Goal: Communication & Community: Answer question/provide support

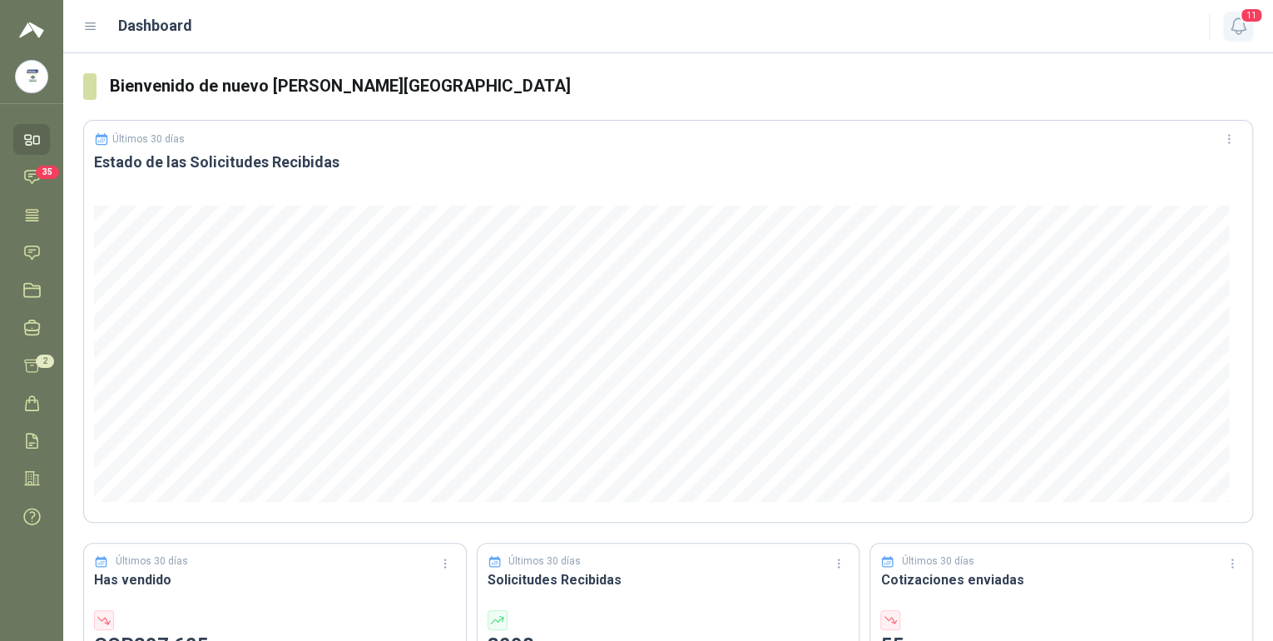
click at [613, 24] on icon "button" at bounding box center [1238, 26] width 14 height 16
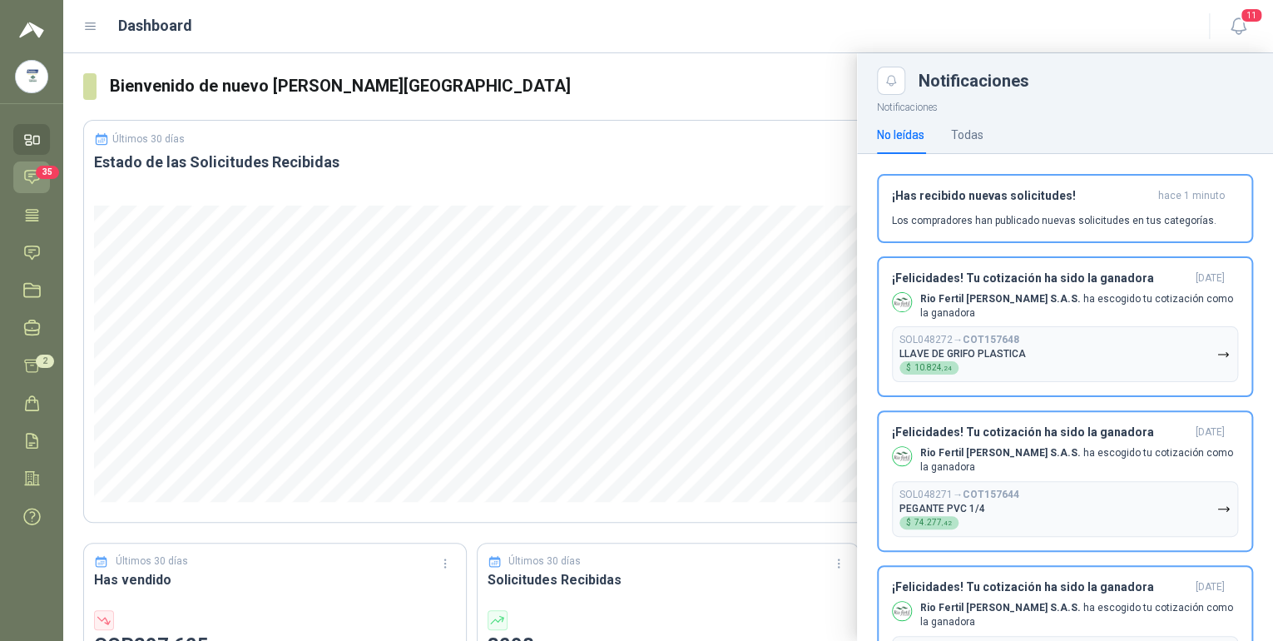
click at [28, 183] on icon at bounding box center [31, 176] width 17 height 17
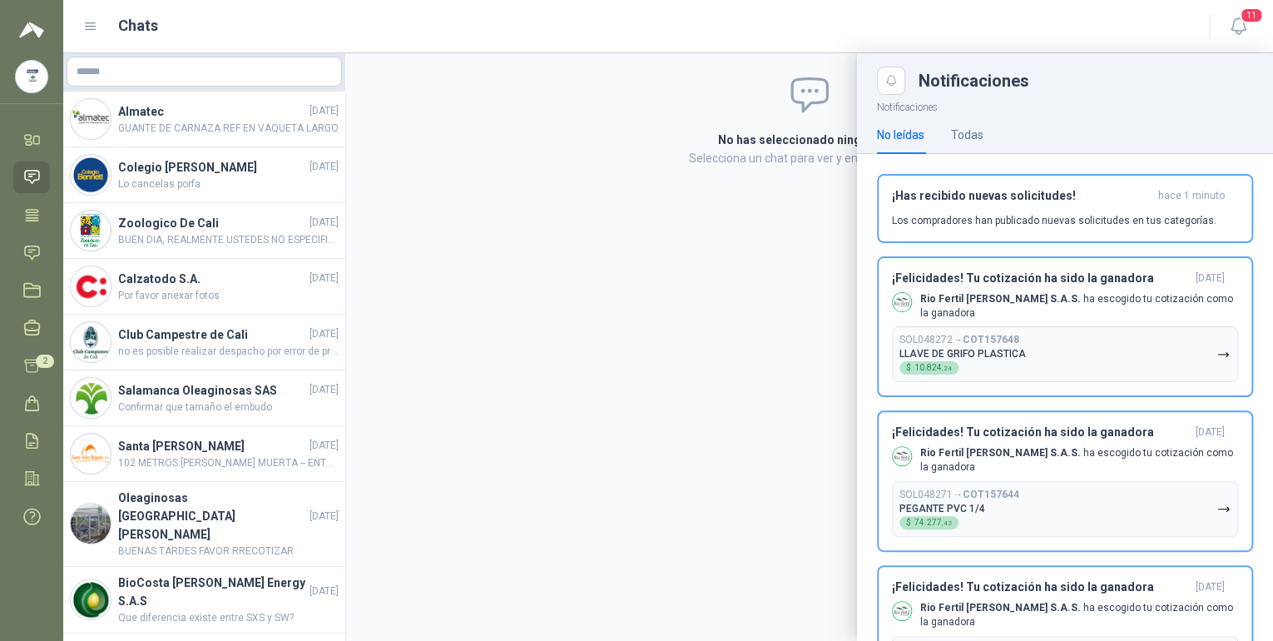
drag, startPoint x: 342, startPoint y: 276, endPoint x: 338, endPoint y: 348, distance: 71.7
click at [338, 348] on div at bounding box center [668, 347] width 1210 height 588
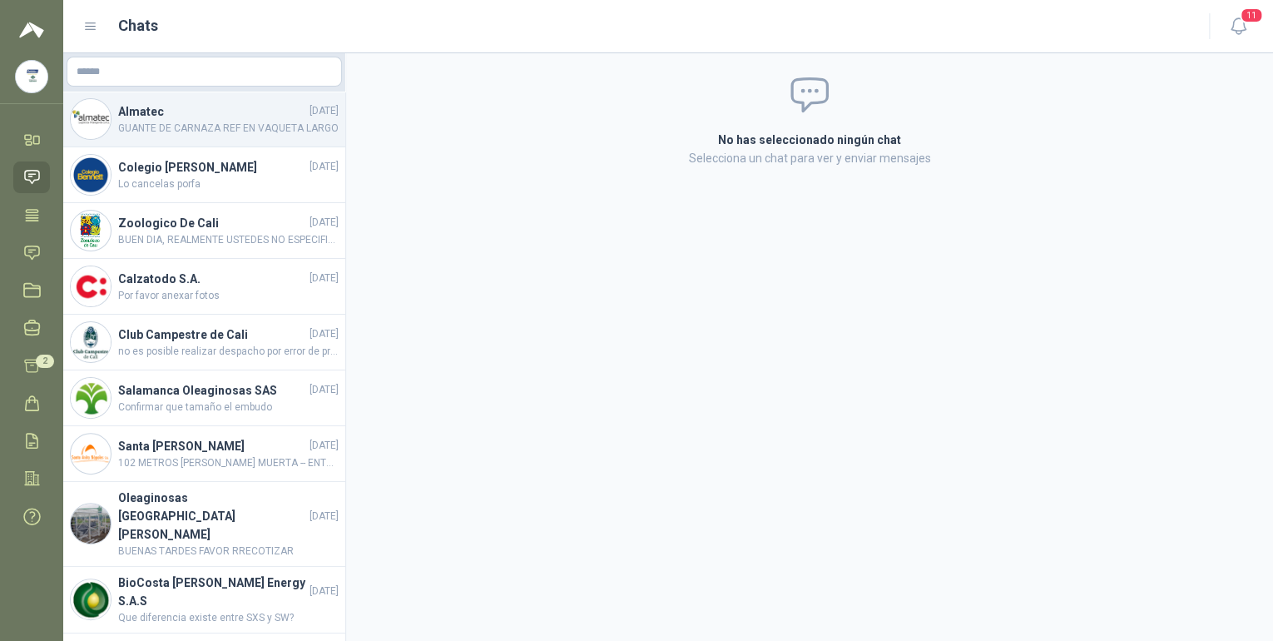
click at [252, 115] on h4 "Almatec" at bounding box center [212, 111] width 188 height 18
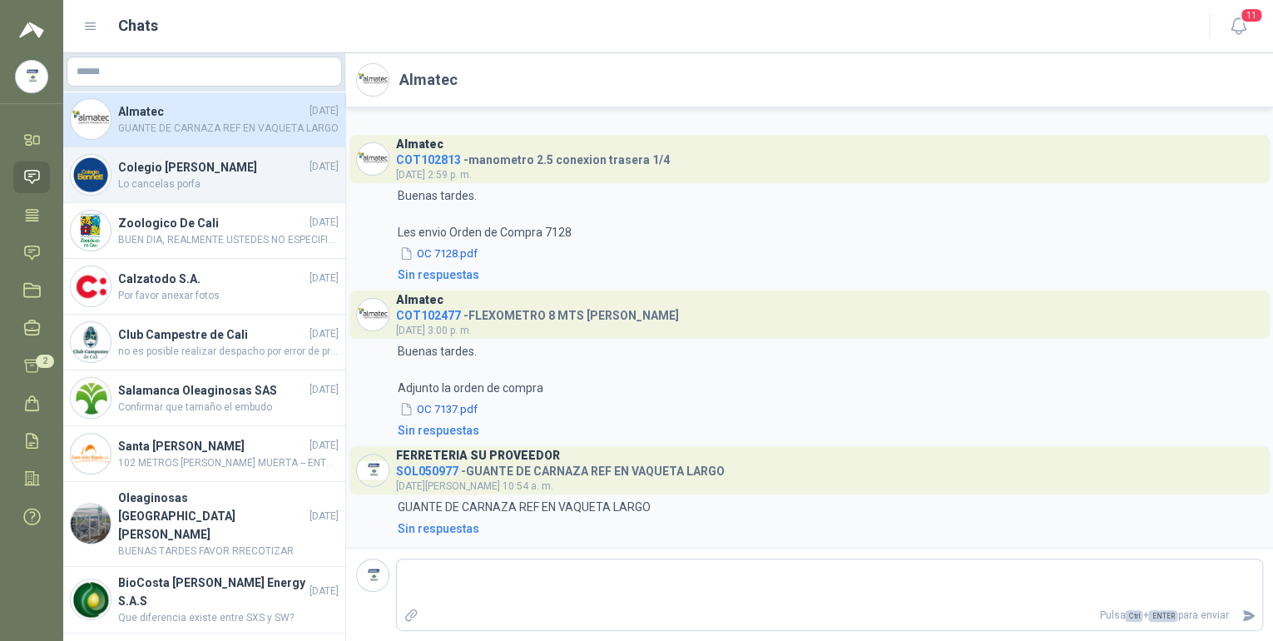
click at [241, 174] on h4 "Colegio [PERSON_NAME]" at bounding box center [212, 167] width 188 height 18
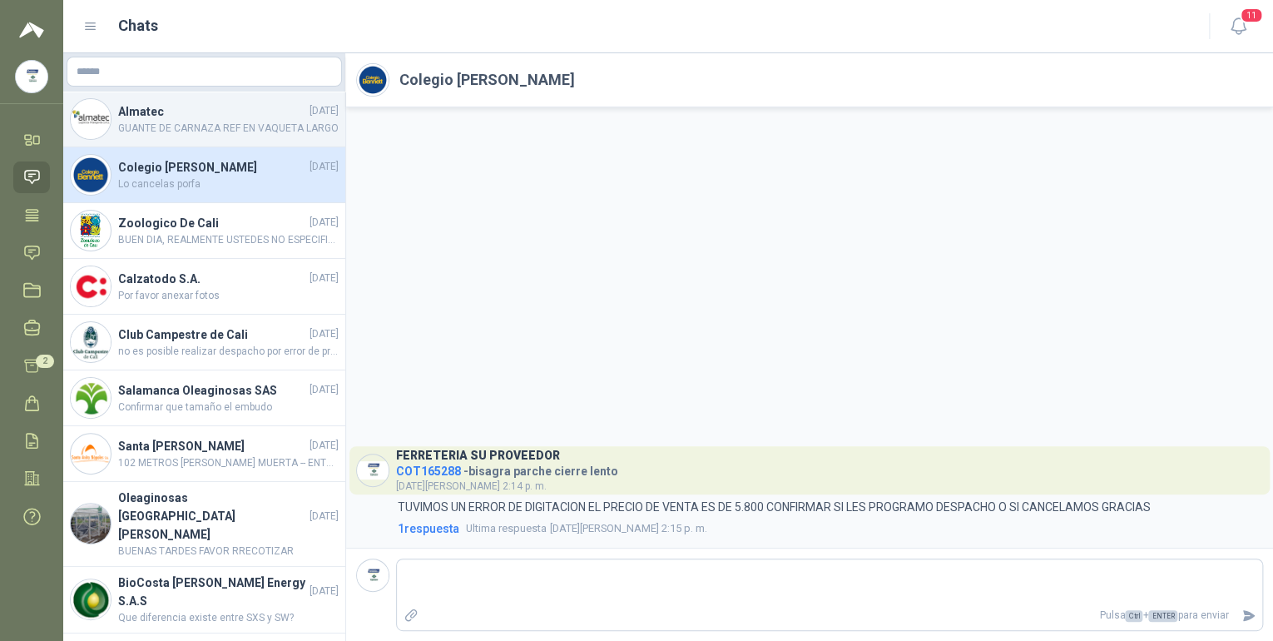
click at [243, 115] on h4 "Almatec" at bounding box center [212, 111] width 188 height 18
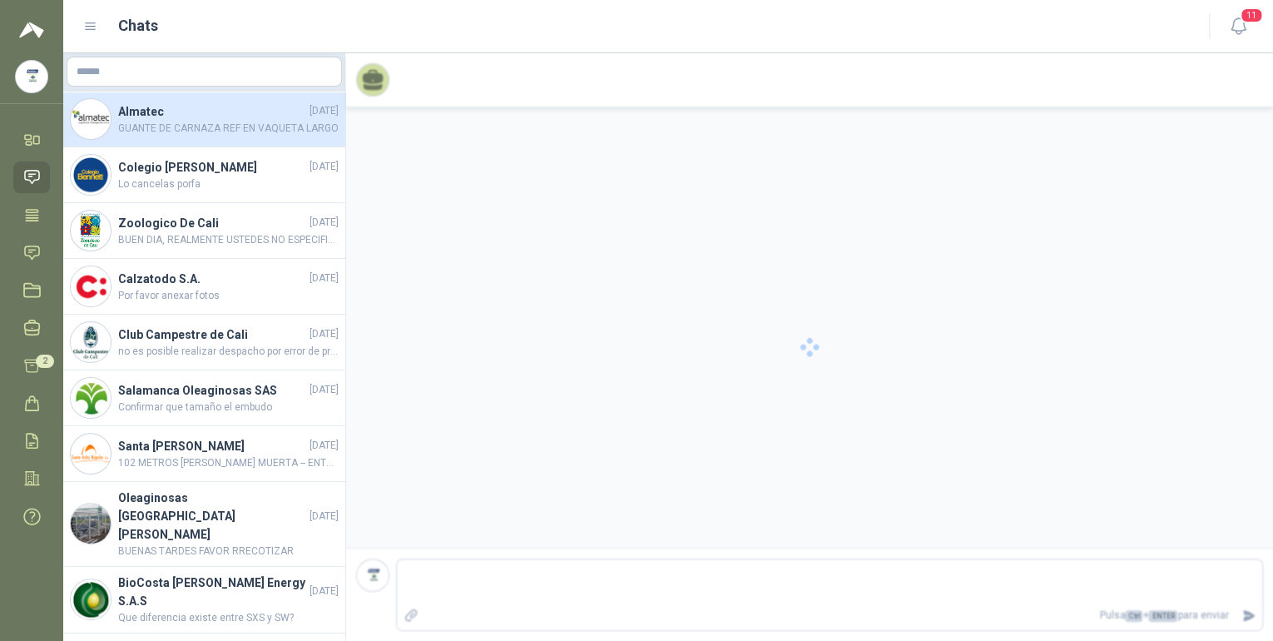
scroll to position [19, 0]
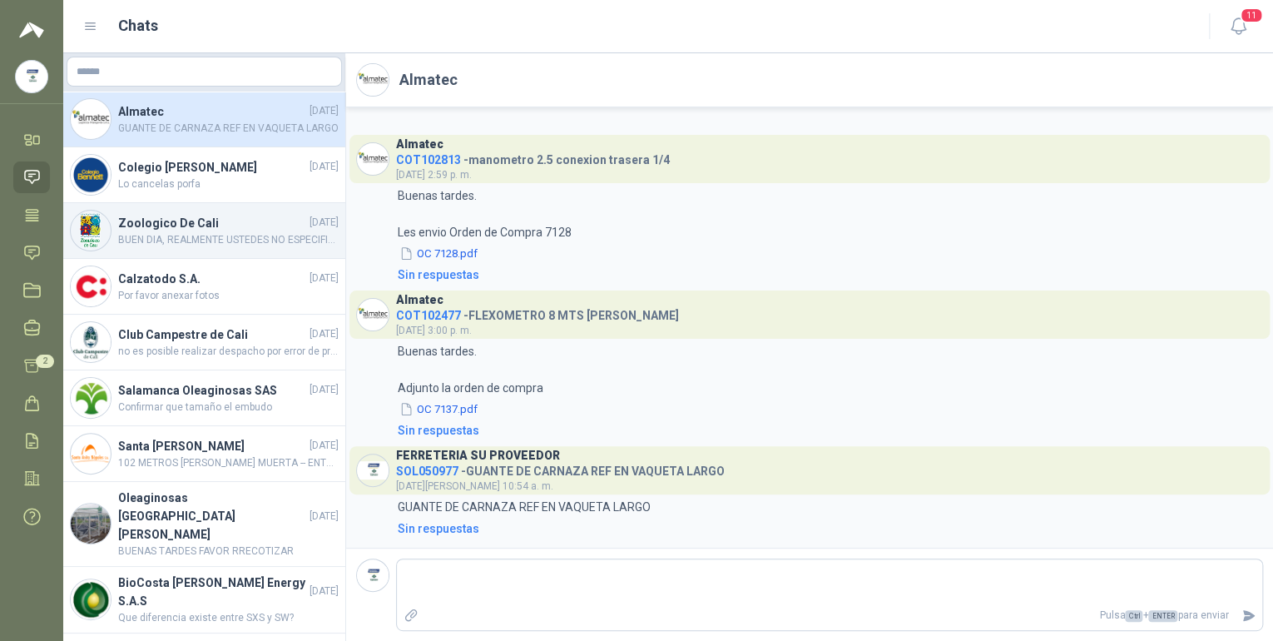
click at [283, 237] on span "BUEN DIA, REALMENTE USTEDES NO ESPECIFICAN SI QUIEREN REDONDA O CUADRADA, YO LE…" at bounding box center [228, 240] width 221 height 16
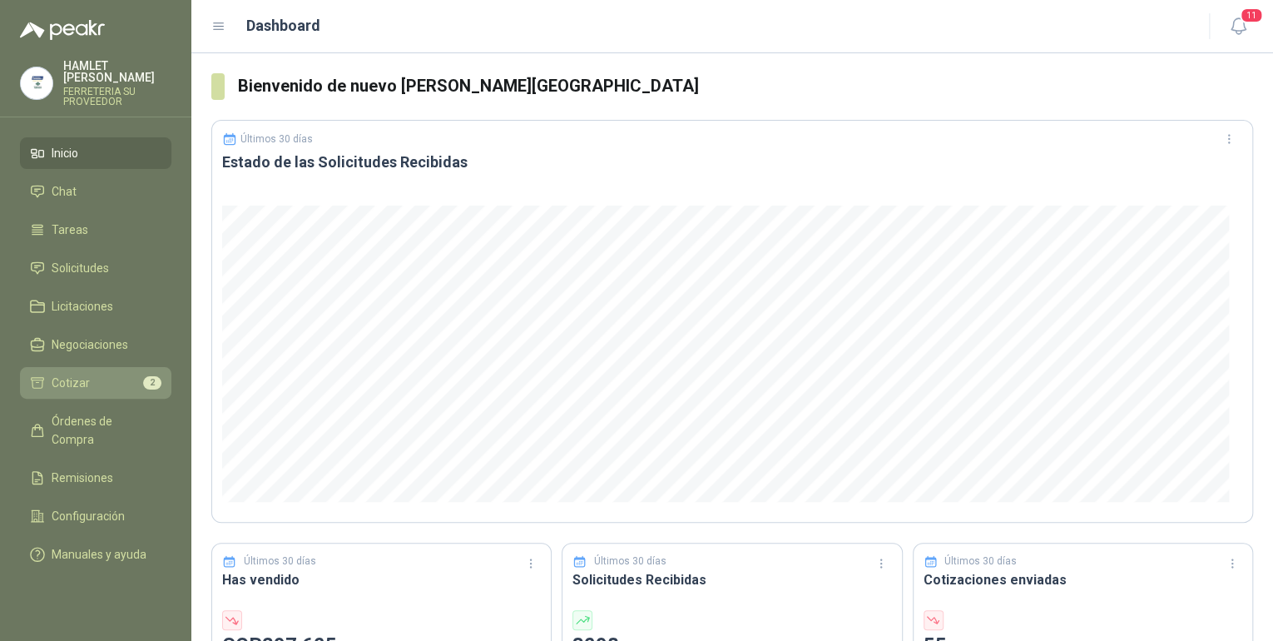
click at [97, 374] on li "Cotizar 2" at bounding box center [95, 383] width 131 height 18
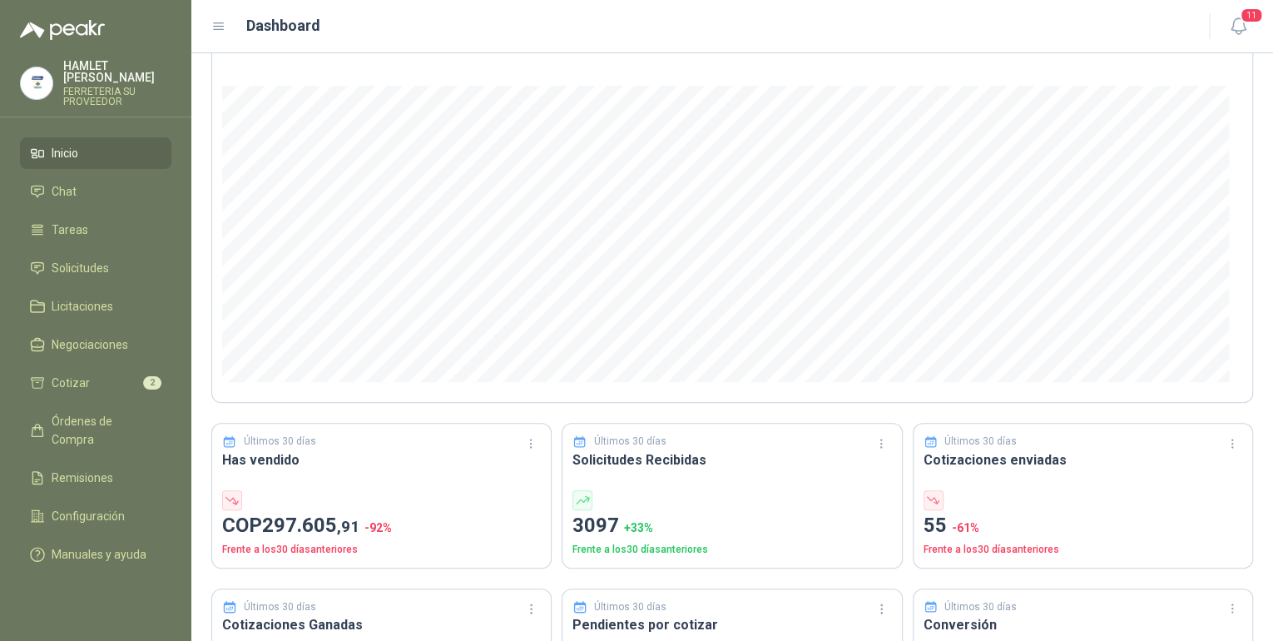
scroll to position [107, 0]
